Goal: Task Accomplishment & Management: Manage account settings

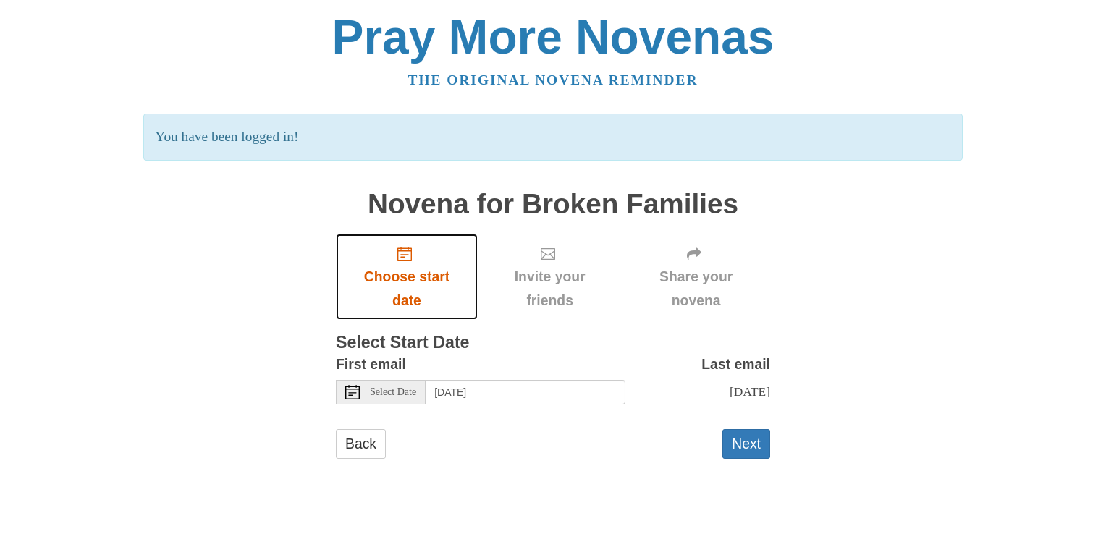
click at [409, 279] on span "Choose start date" at bounding box center [406, 289] width 113 height 48
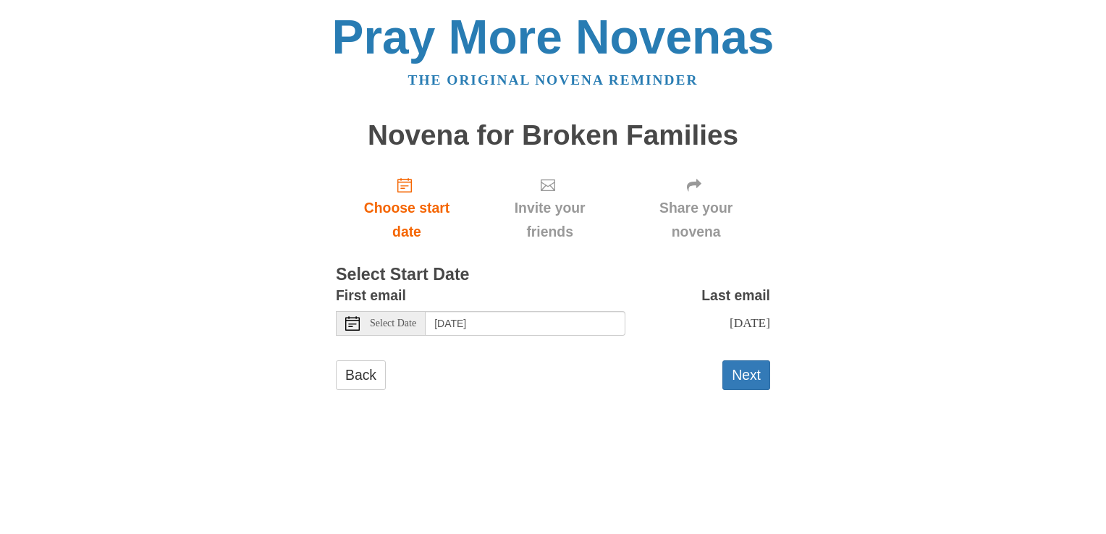
click at [355, 324] on use at bounding box center [352, 323] width 14 height 14
click at [759, 390] on button "Next" at bounding box center [747, 376] width 48 height 30
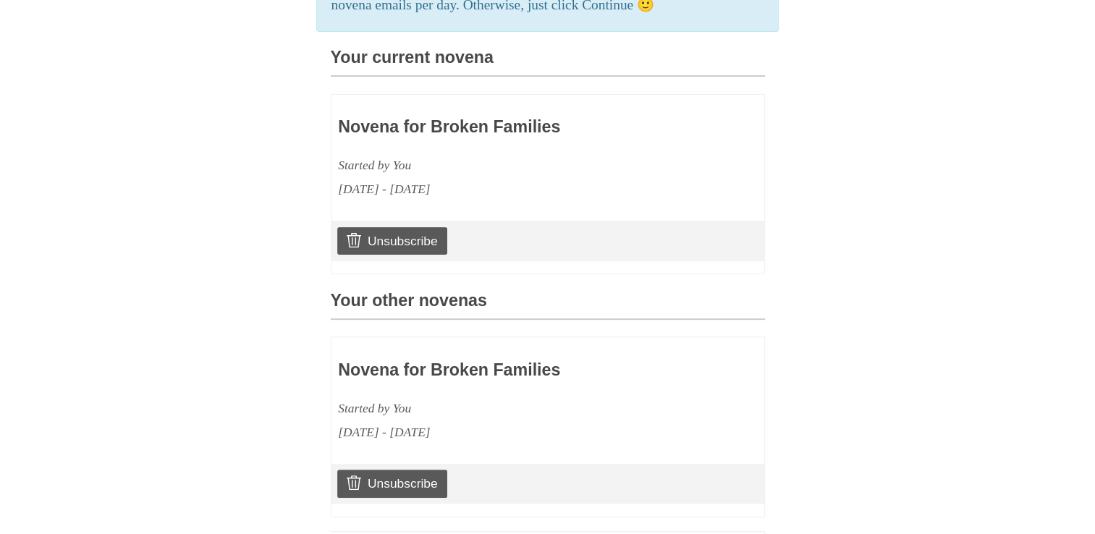
scroll to position [332, 0]
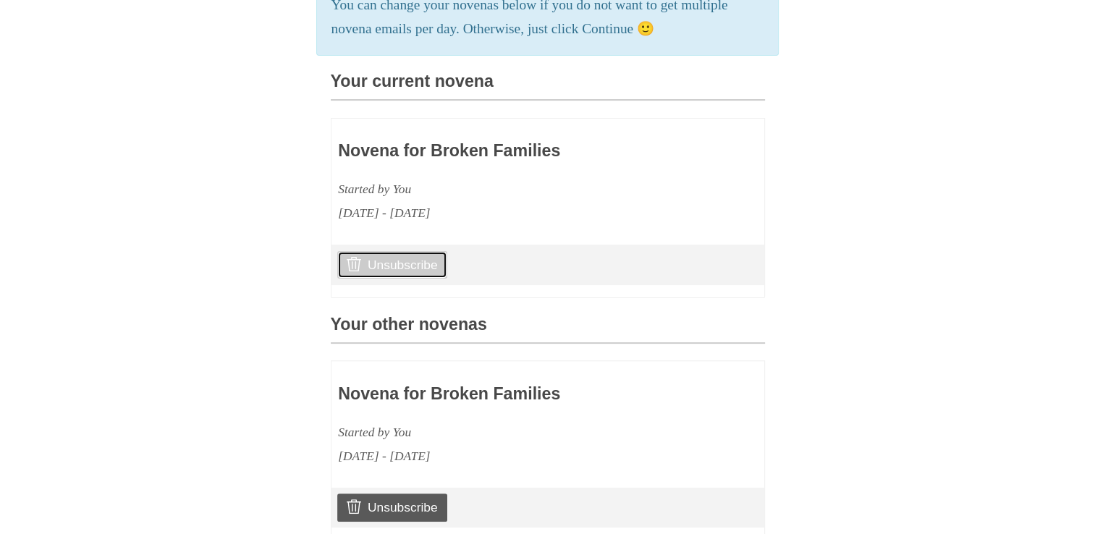
click at [417, 279] on link "Unsubscribe" at bounding box center [391, 265] width 109 height 28
click at [421, 521] on link "Unsubscribe" at bounding box center [391, 508] width 109 height 28
